Goal: Navigation & Orientation: Find specific page/section

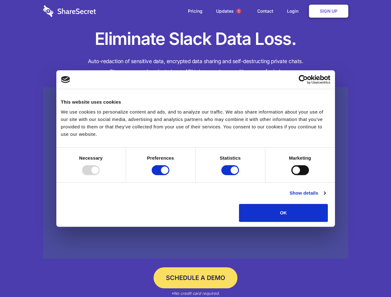
click at [100, 175] on div at bounding box center [91, 170] width 18 height 10
click at [169, 175] on input "Preferences" at bounding box center [161, 170] width 18 height 10
checkbox input "false"
click at [231, 175] on input "Statistics" at bounding box center [230, 170] width 18 height 10
checkbox input "false"
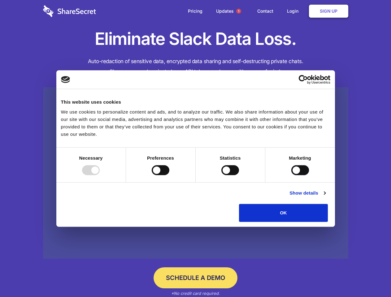
click at [291, 175] on input "Marketing" at bounding box center [300, 170] width 18 height 10
click at [326, 197] on link "Show details" at bounding box center [308, 193] width 36 height 7
click at [0, 0] on li "Necessary 7 Necessary cookies help make a website usable by enabling basic func…" at bounding box center [0, 0] width 0 height 0
click at [238, 11] on span "1" at bounding box center [238, 11] width 5 height 5
